Goal: Find specific page/section

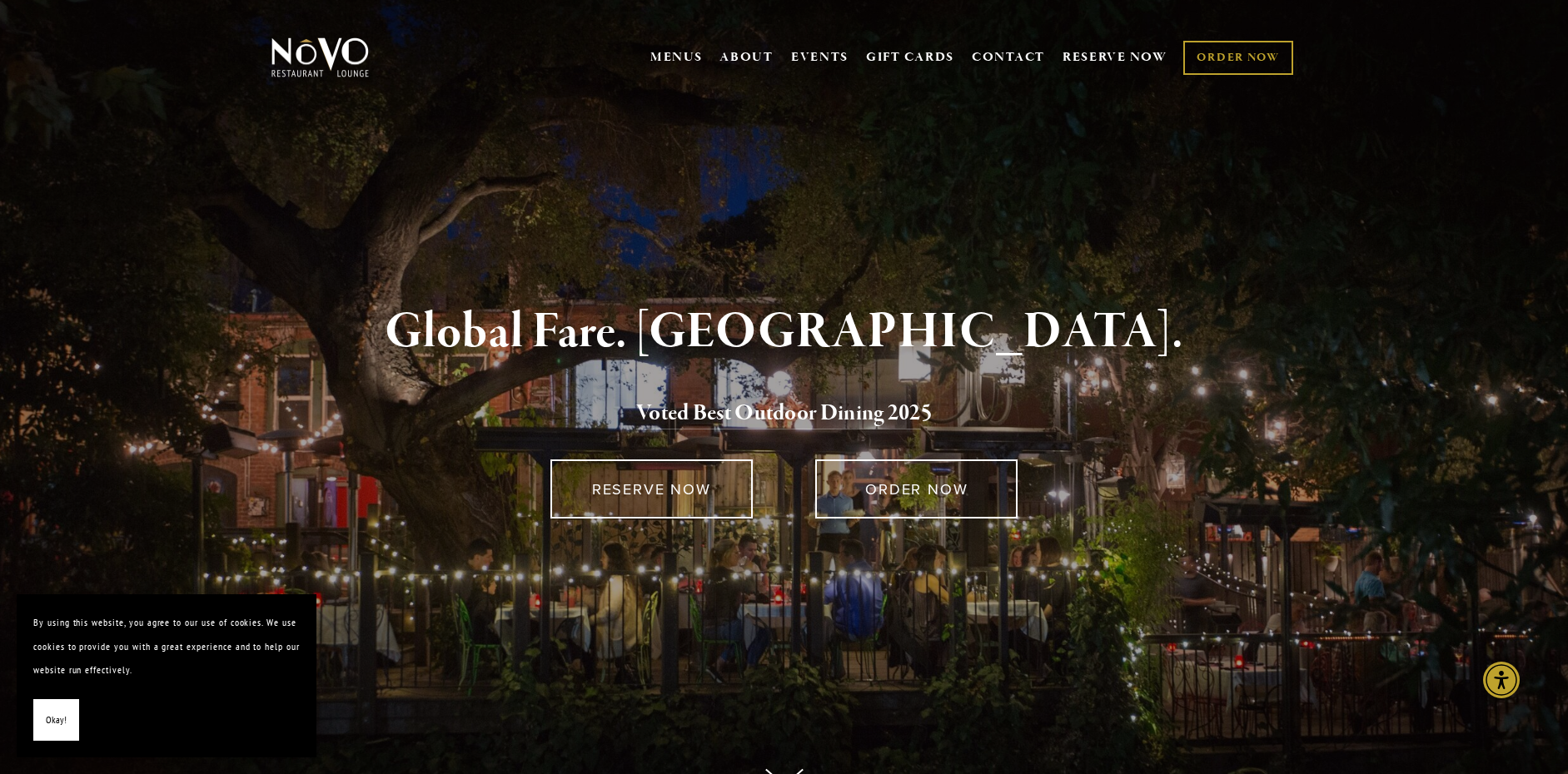
click at [784, 387] on div "Global Fare. Creekside Ambiance. Voted Best Outdoor Dining 202 5" at bounding box center [784, 368] width 970 height 125
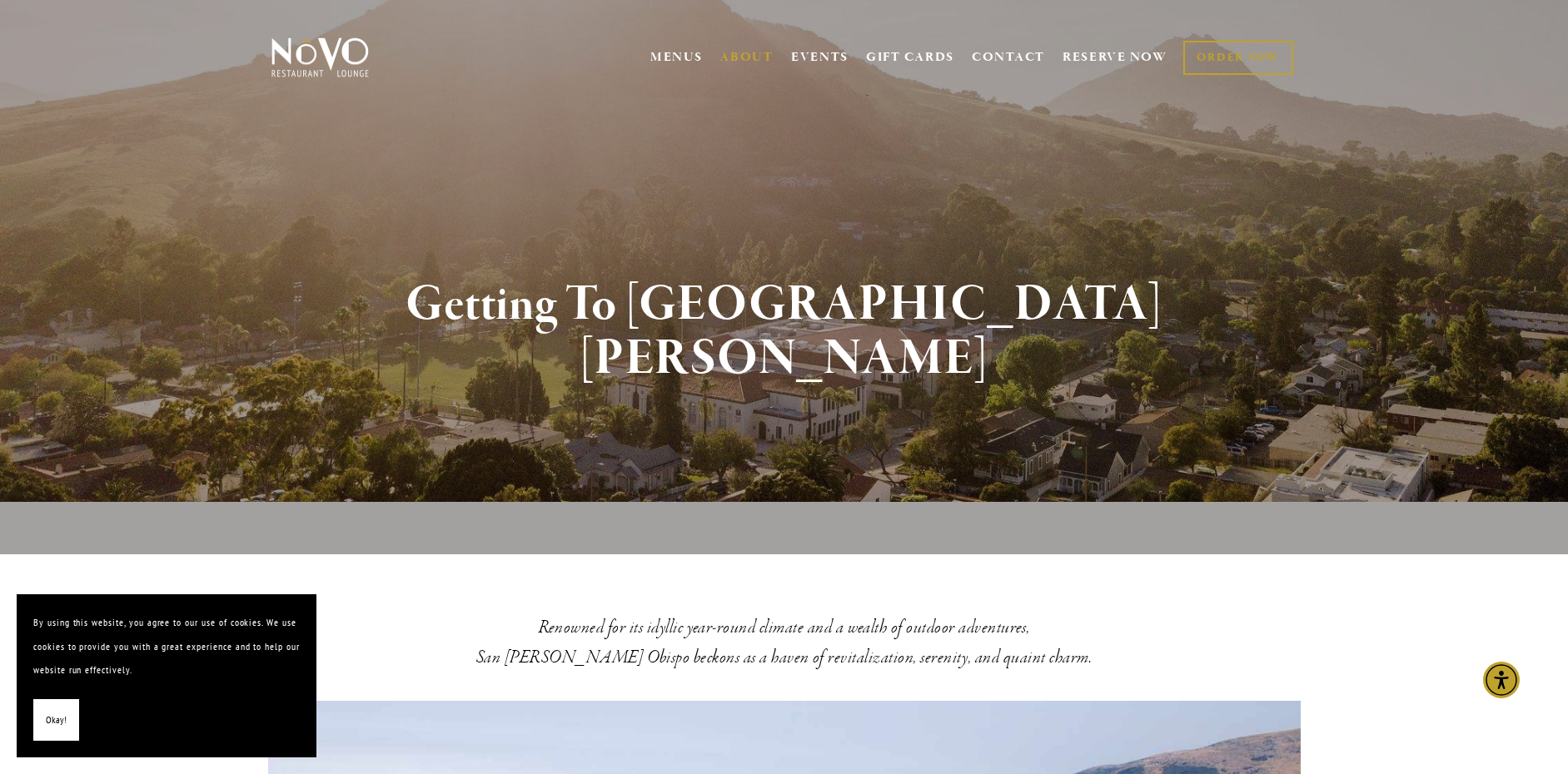
click at [784, 423] on p at bounding box center [784, 435] width 970 height 24
